Goal: Transaction & Acquisition: Subscribe to service/newsletter

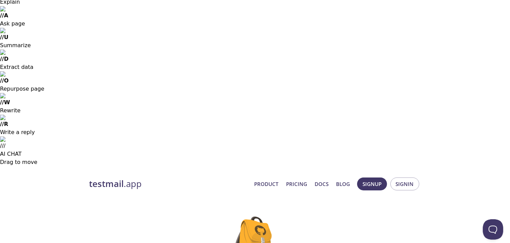
scroll to position [89, 0]
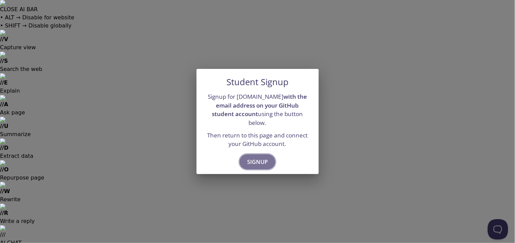
click at [261, 157] on span "Signup" at bounding box center [257, 162] width 21 height 10
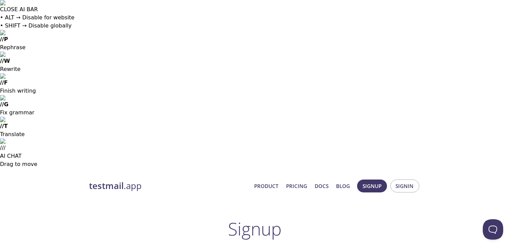
type input "[EMAIL_ADDRESS][DOMAIN_NAME]"
type input "[PERSON_NAME]"
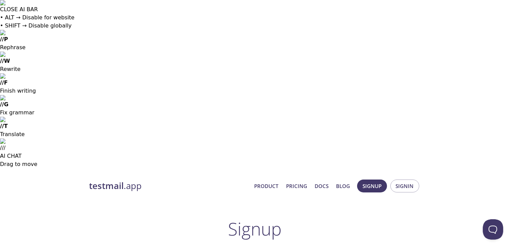
type input "Akram"
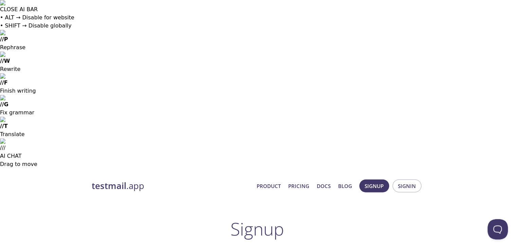
paste input "4GRJMWE"
type input "4GRJMWE"
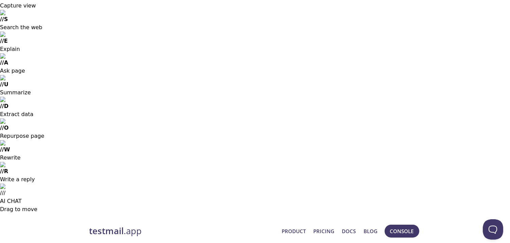
scroll to position [42, 0]
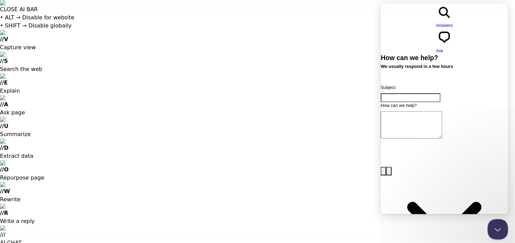
click at [499, 226] on button "Close Beacon popover" at bounding box center [497, 228] width 20 height 20
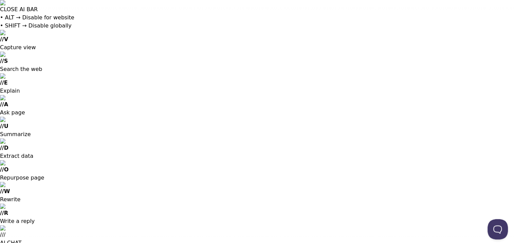
scroll to position [36, 0]
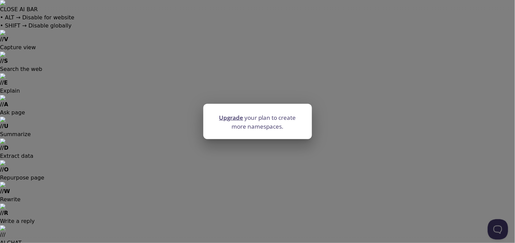
click at [273, 143] on div "Upgrade your plan to create more namespaces." at bounding box center [257, 121] width 515 height 243
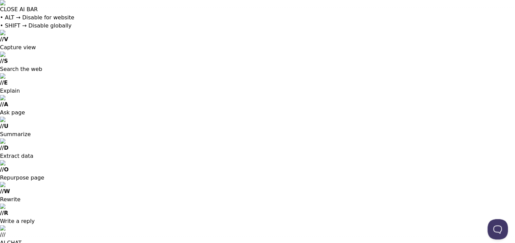
scroll to position [0, 0]
drag, startPoint x: 246, startPoint y: 35, endPoint x: 329, endPoint y: 36, distance: 82.9
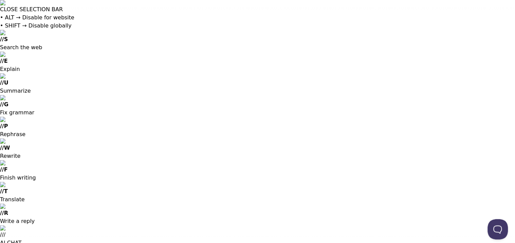
copy link "[EMAIL_ADDRESS][DOMAIN_NAME]"
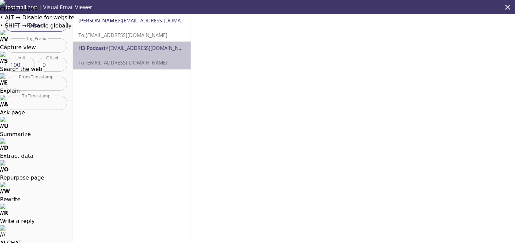
click at [161, 48] on span "<akramzeeshan837@gmail.com>" at bounding box center [150, 48] width 88 height 7
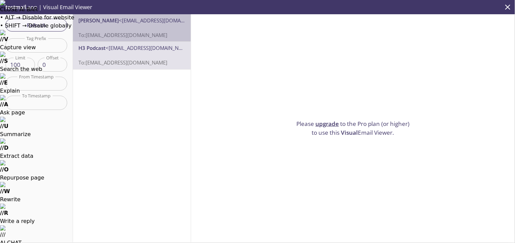
click at [156, 33] on span "To: bc5jh.test@inbox.testmail.app" at bounding box center [122, 35] width 89 height 7
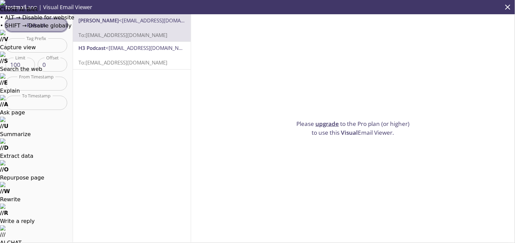
click at [50, 29] on span "Refresh" at bounding box center [36, 25] width 51 height 9
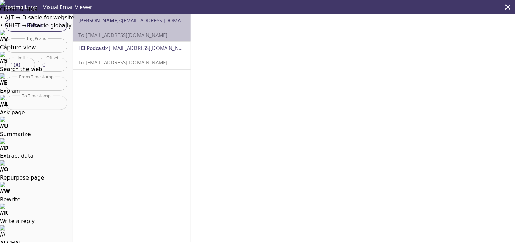
click at [136, 34] on span "To: bc5jh.test@inbox.testmail.app" at bounding box center [122, 35] width 89 height 7
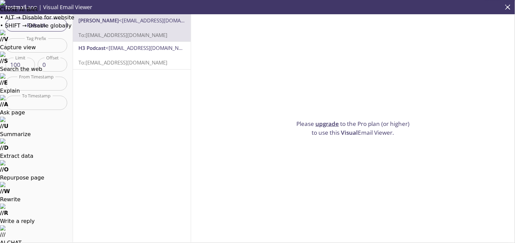
click at [320, 120] on link "upgrade" at bounding box center [327, 124] width 23 height 8
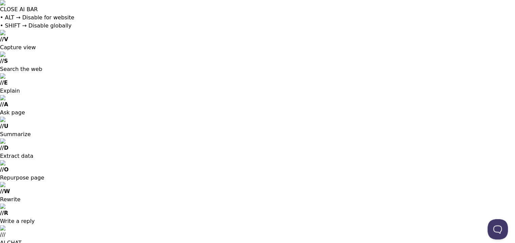
scroll to position [27, 0]
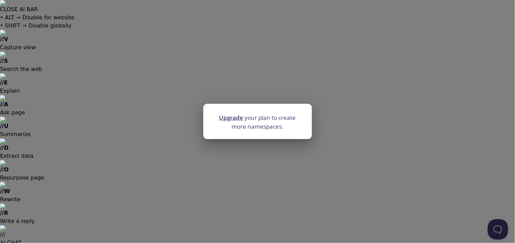
click at [331, 125] on div "Upgrade your plan to create more namespaces." at bounding box center [257, 121] width 515 height 243
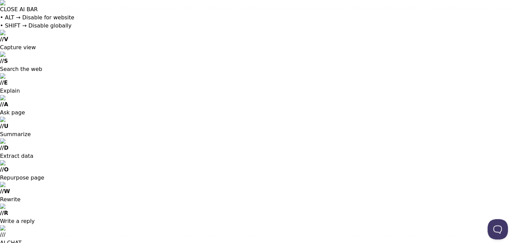
scroll to position [222, 0]
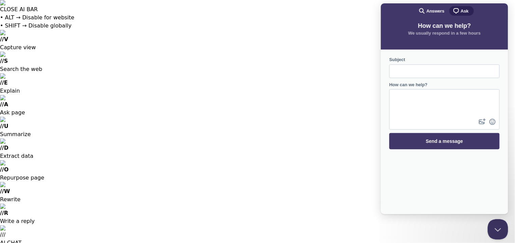
scroll to position [0, 0]
click at [497, 229] on button "Close Beacon popover" at bounding box center [497, 228] width 20 height 20
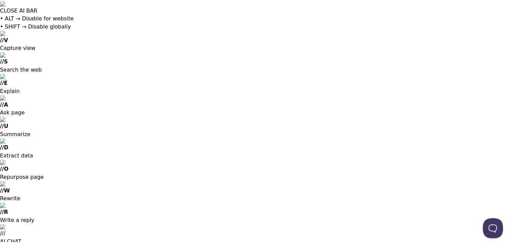
scroll to position [0, 0]
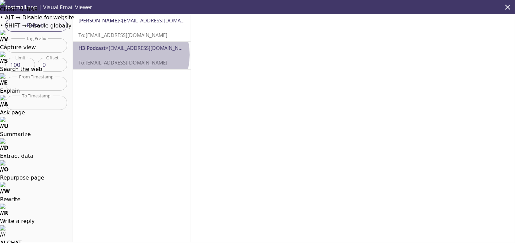
click at [130, 55] on p "To: bc5jh.test@inbox.testmail.app" at bounding box center [131, 59] width 107 height 15
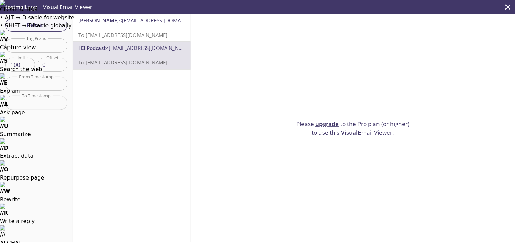
click at [323, 120] on link "upgrade" at bounding box center [327, 124] width 23 height 8
